Goal: Navigation & Orientation: Find specific page/section

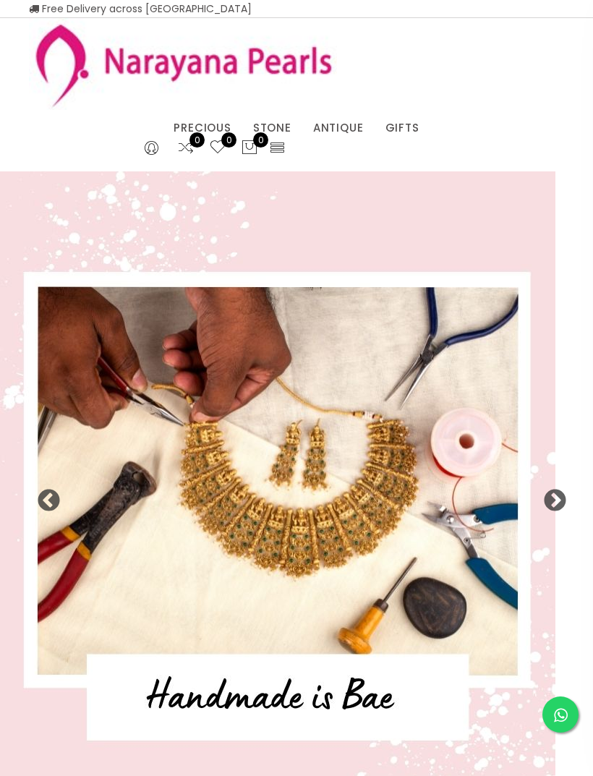
select select "INR"
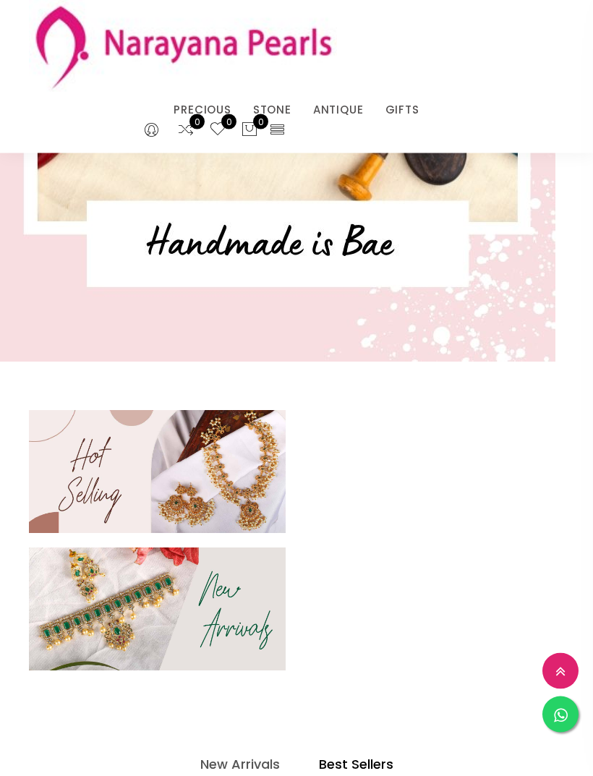
scroll to position [301, 0]
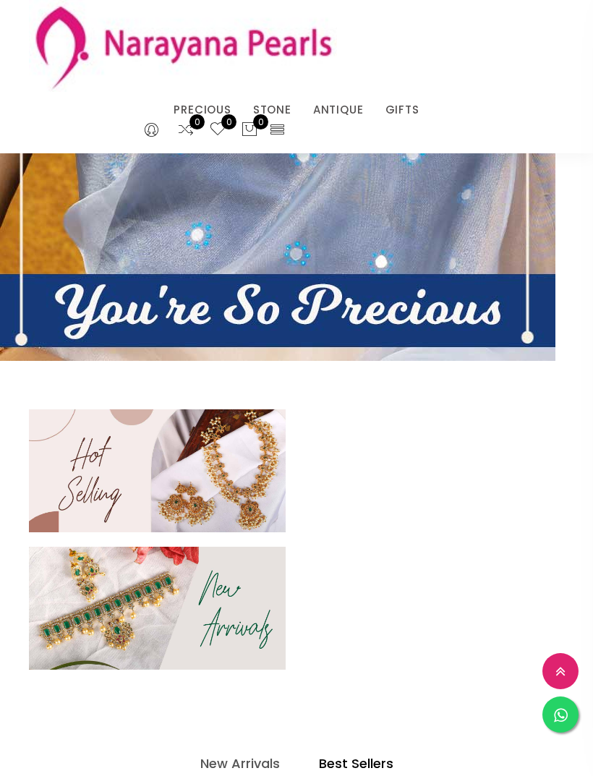
click at [194, 491] on img at bounding box center [157, 470] width 257 height 123
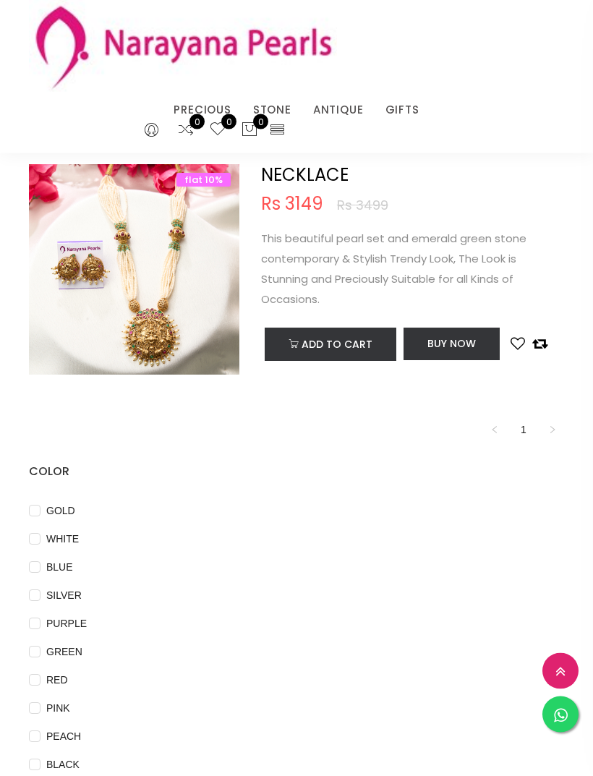
scroll to position [1433, 0]
click at [62, 508] on span "GOLD" at bounding box center [60, 510] width 40 height 16
click at [40, 508] on input "GOLD" at bounding box center [35, 520] width 12 height 33
checkbox input "true"
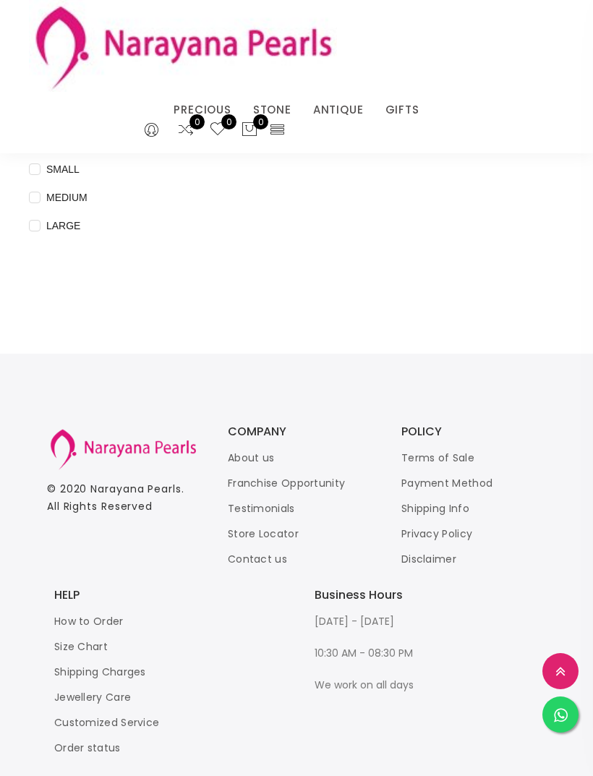
click at [38, 192] on input "MEDIUM" at bounding box center [35, 208] width 12 height 33
checkbox input "true"
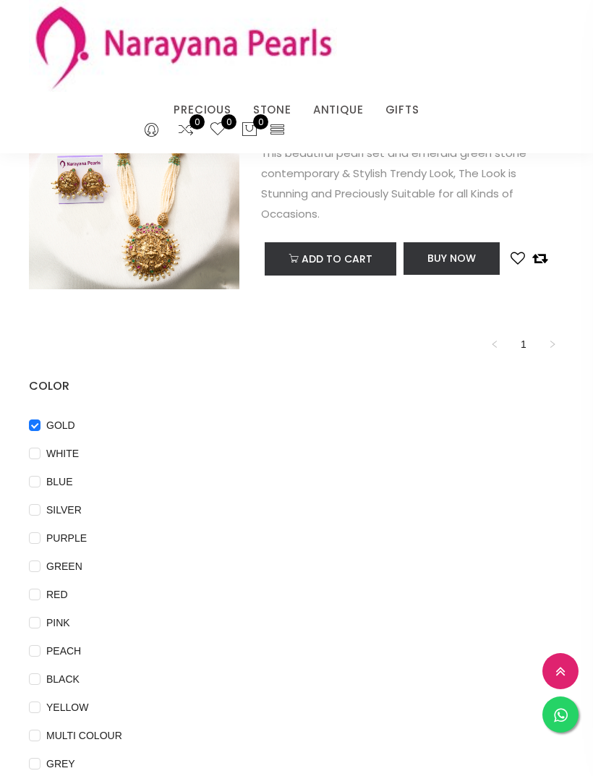
scroll to position [0, 0]
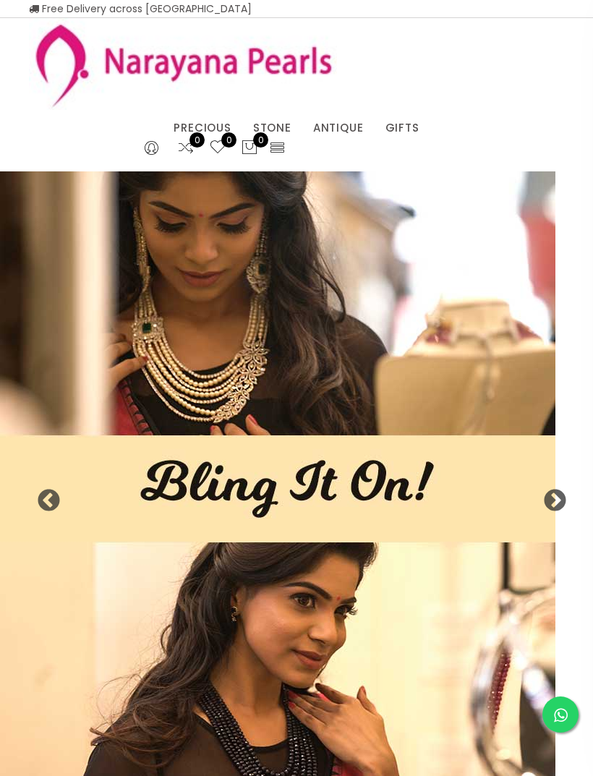
scroll to position [347, 0]
